Goal: Find specific page/section: Find specific page/section

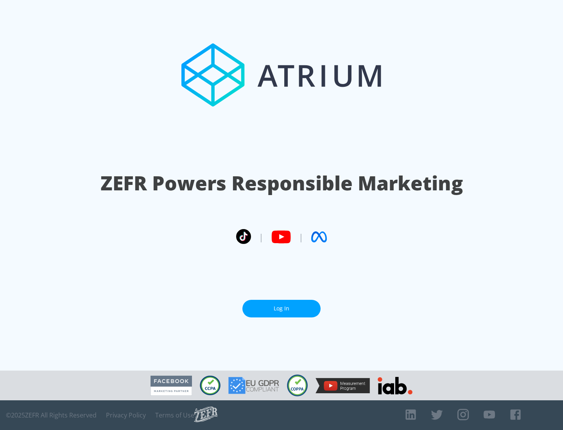
click at [282, 309] on link "Log In" at bounding box center [281, 309] width 78 height 18
